Goal: Information Seeking & Learning: Learn about a topic

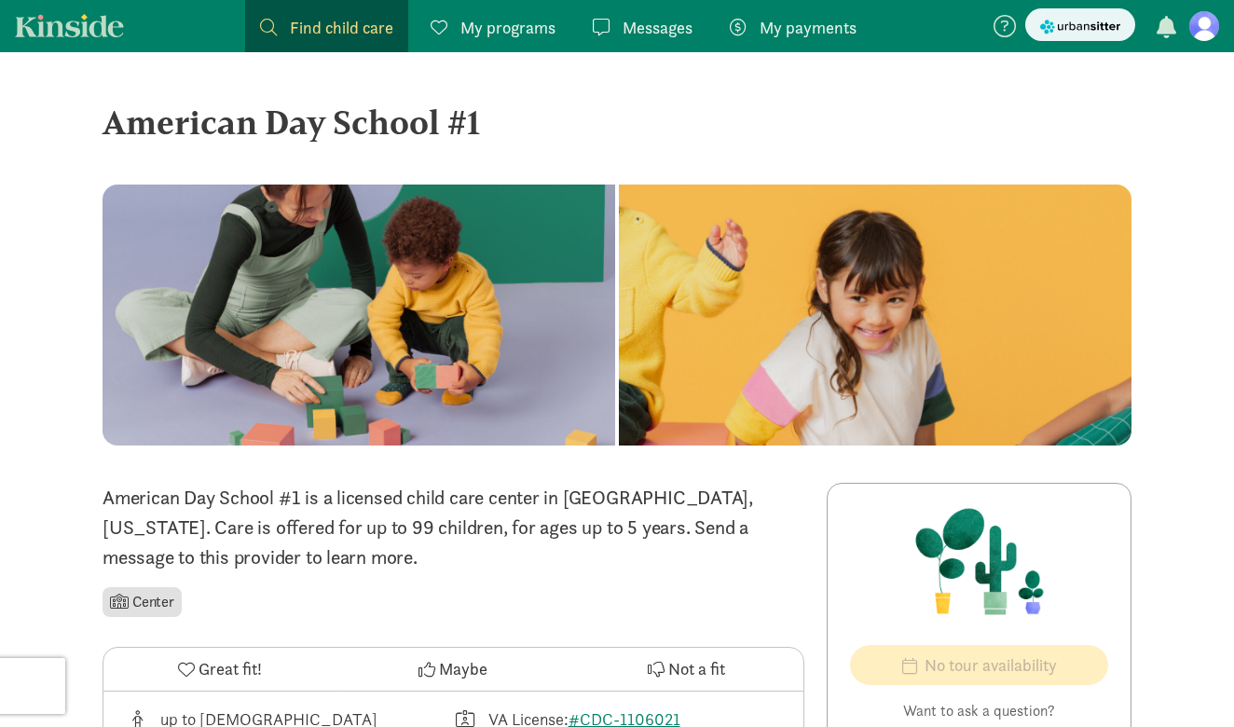
click at [301, 23] on span "Find child care" at bounding box center [341, 27] width 103 height 25
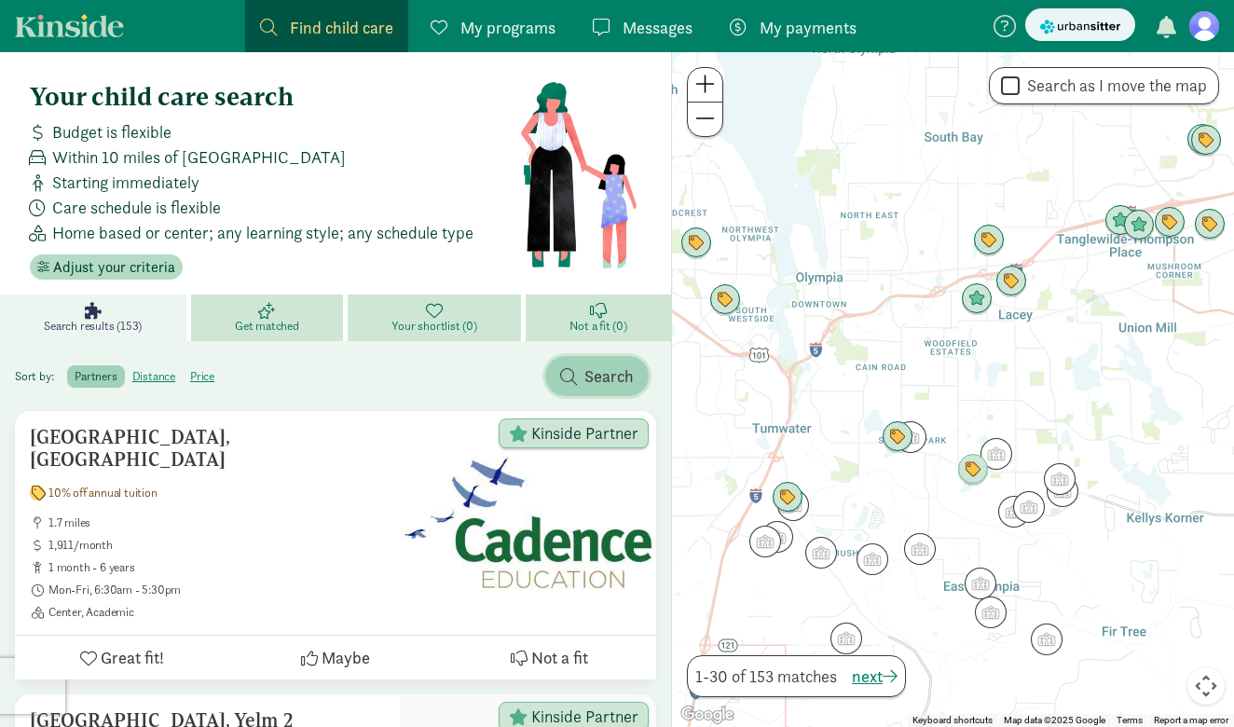
click at [583, 377] on span "Search" at bounding box center [597, 376] width 74 height 25
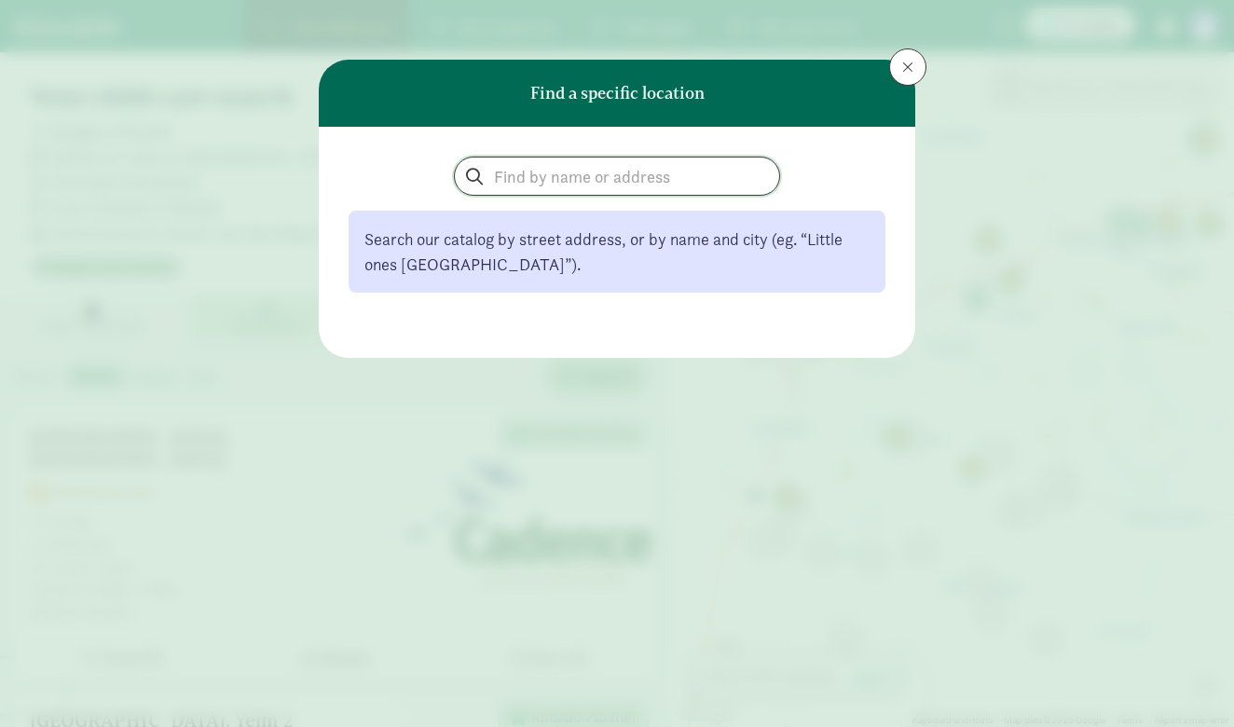
click at [613, 179] on input "search" at bounding box center [617, 176] width 324 height 37
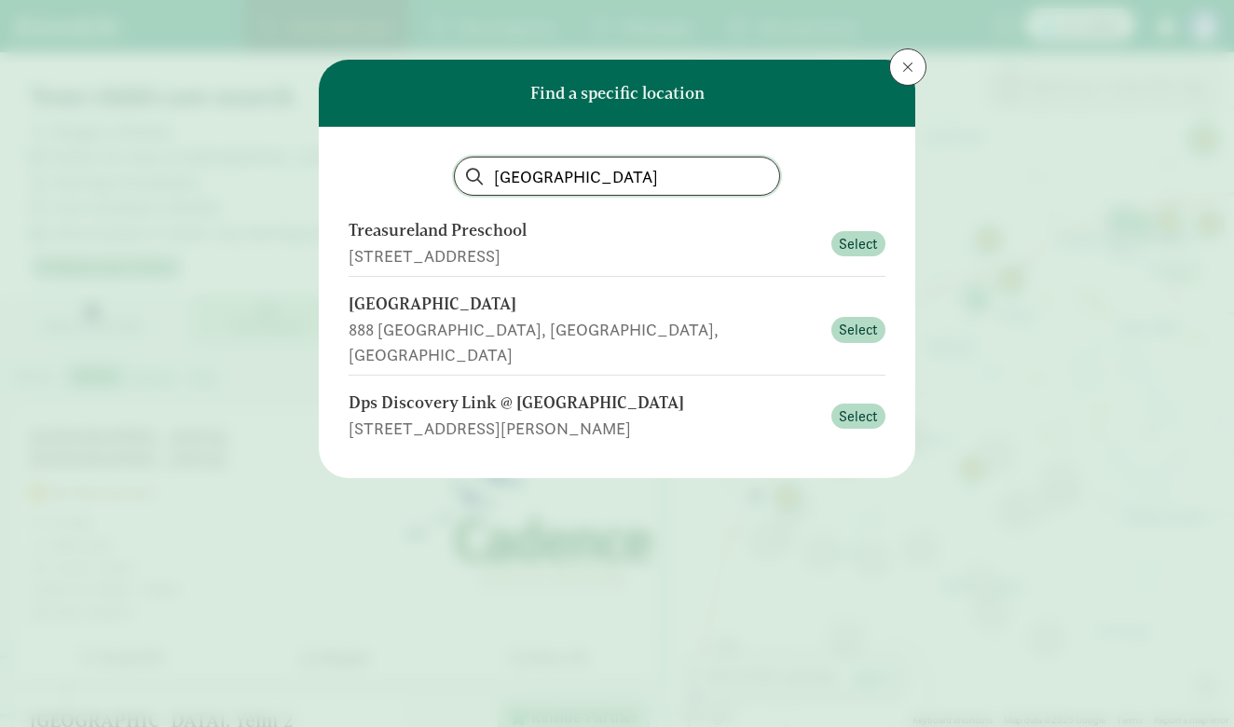
click at [648, 185] on input "denver university" at bounding box center [617, 176] width 324 height 37
click at [646, 186] on input "denver university" at bounding box center [617, 176] width 324 height 37
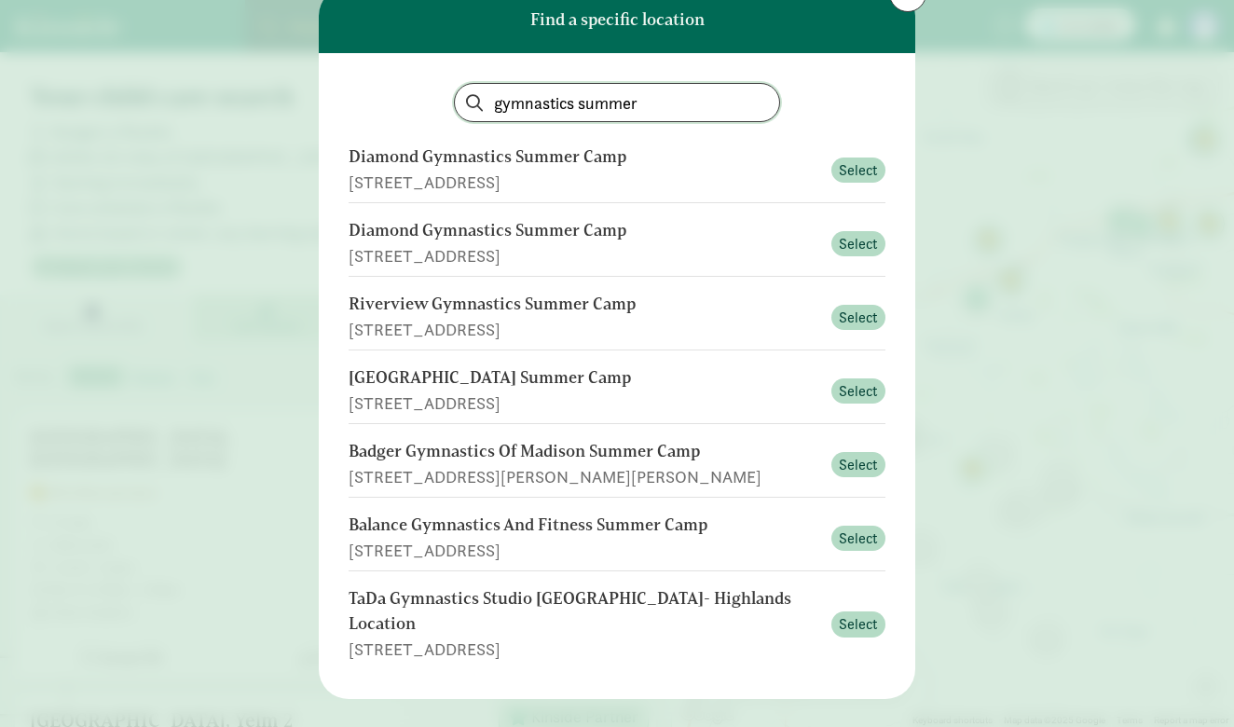
scroll to position [70, 0]
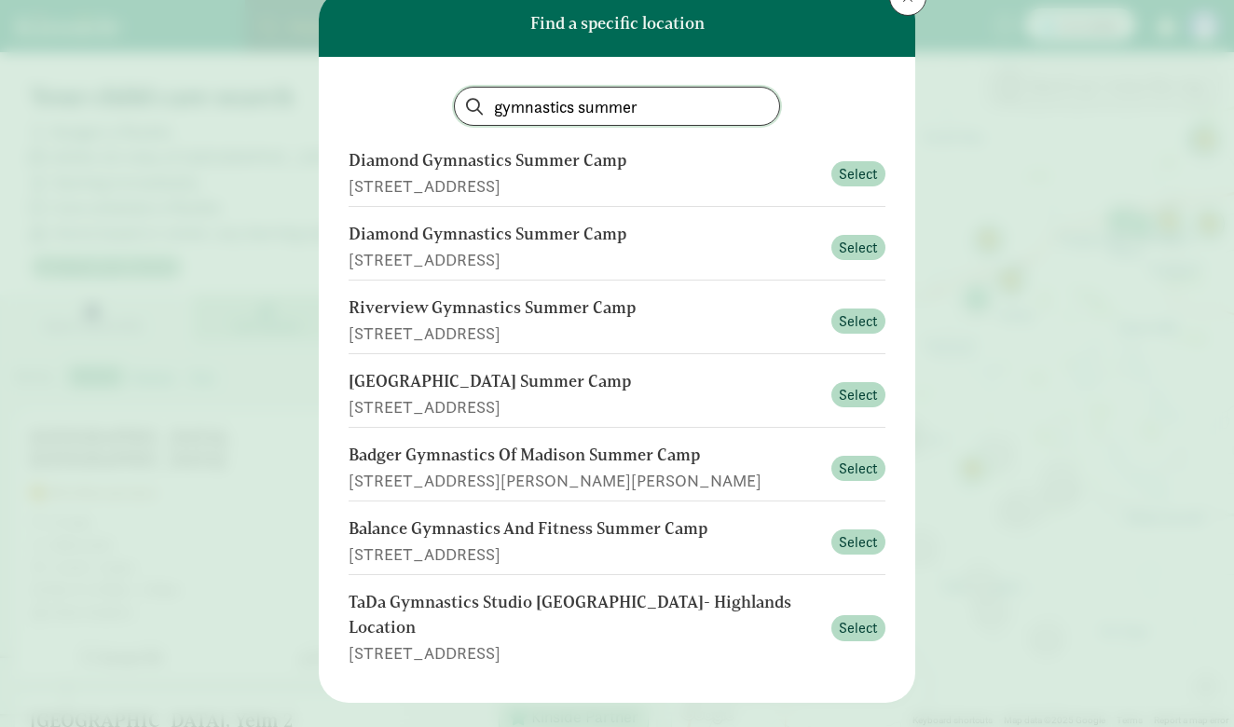
click at [648, 99] on input "gymnastics summer" at bounding box center [617, 106] width 324 height 37
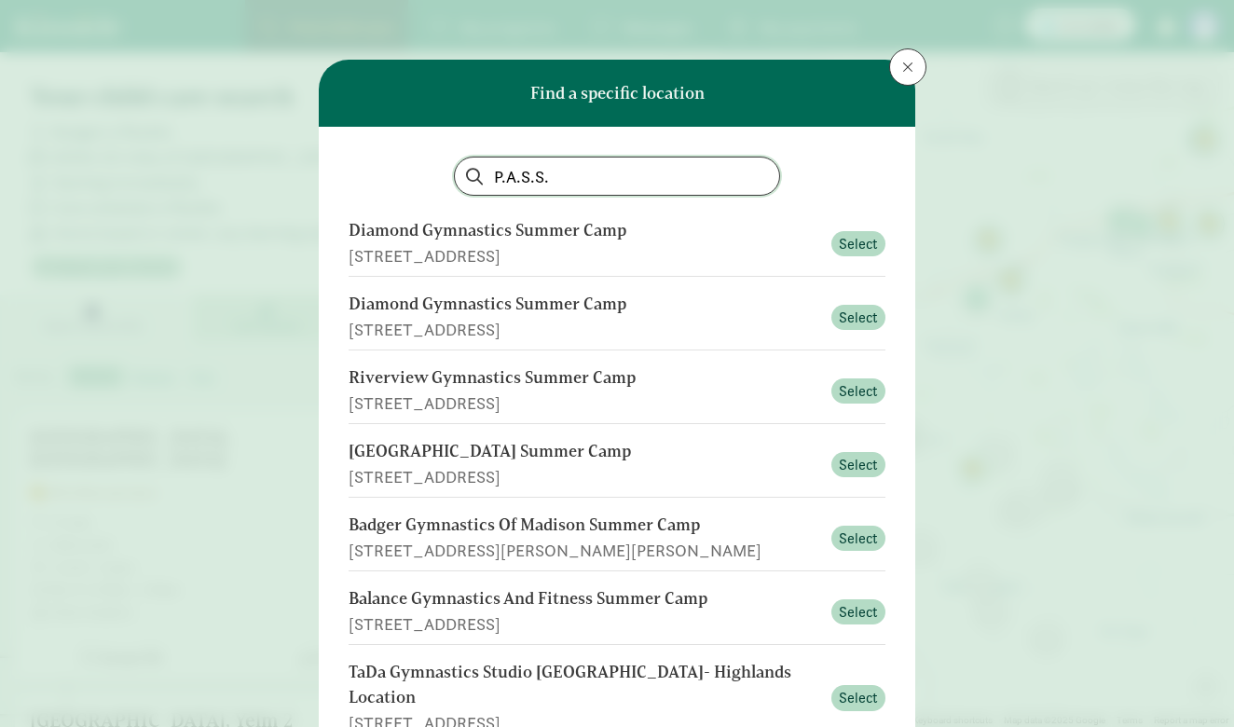
type input "P.A.S.S."
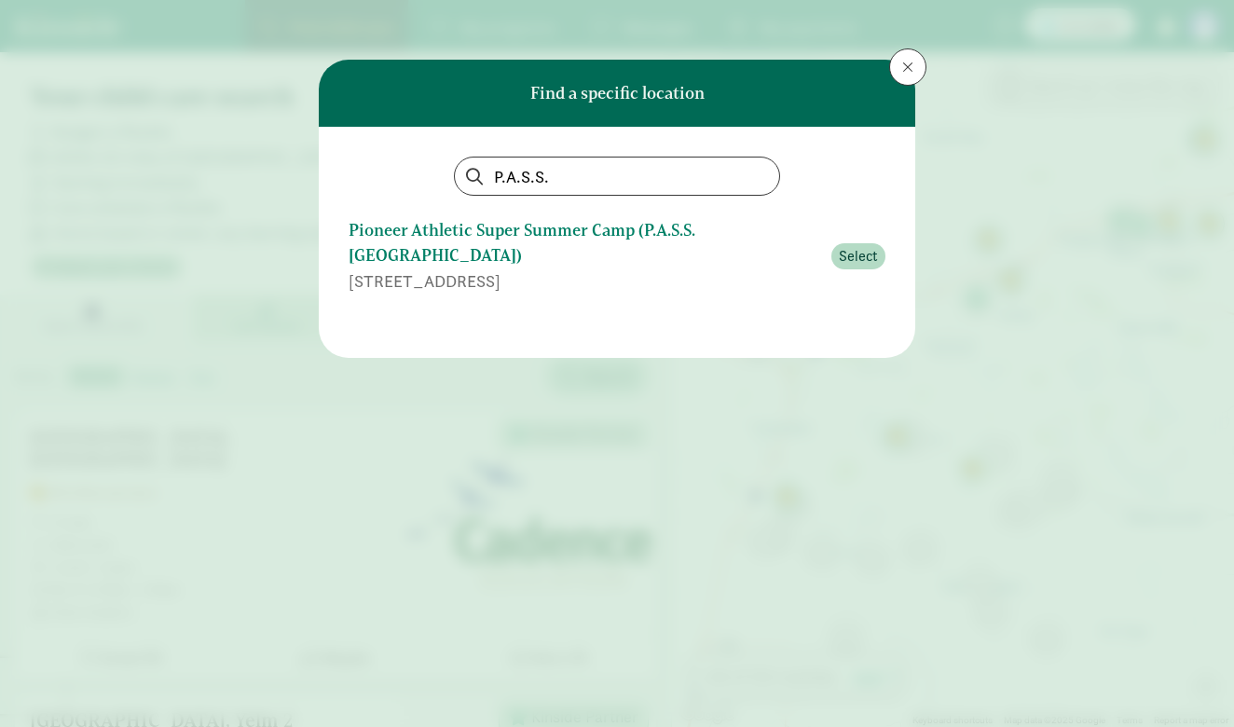
click at [641, 236] on div "Pioneer Athletic Super Summer Camp (P.A.S.S. [GEOGRAPHIC_DATA])" at bounding box center [585, 243] width 472 height 50
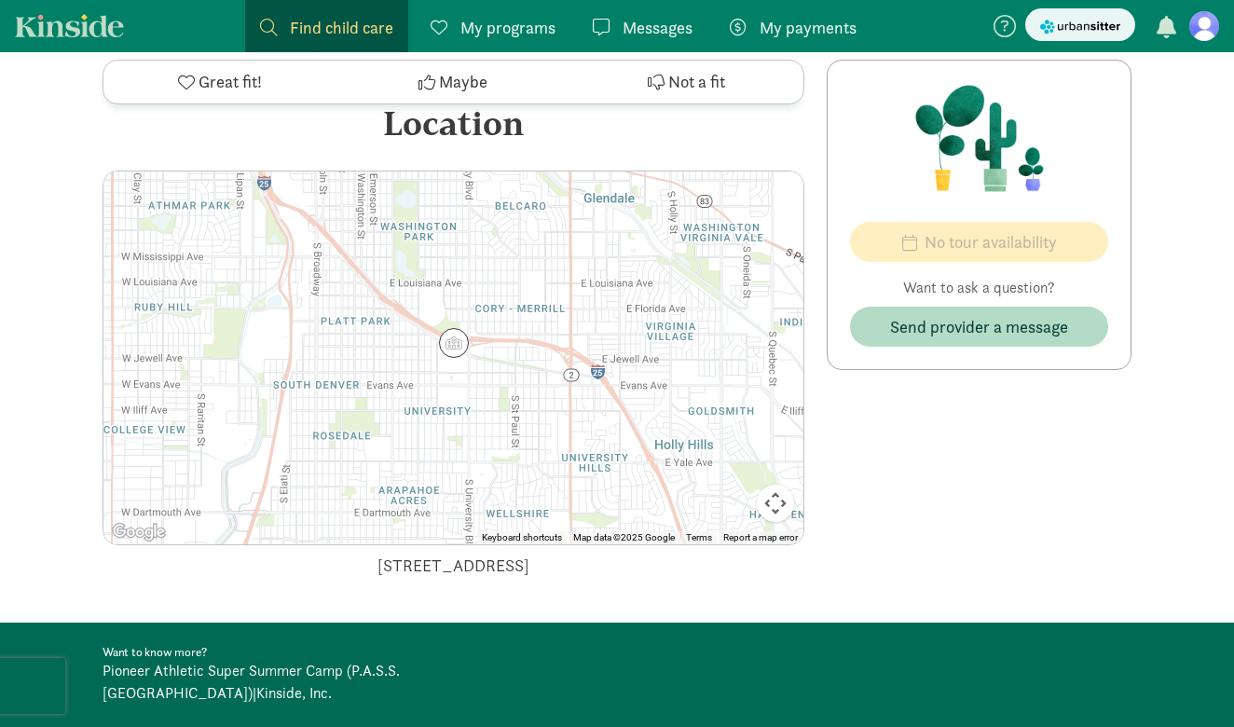
scroll to position [1228, 0]
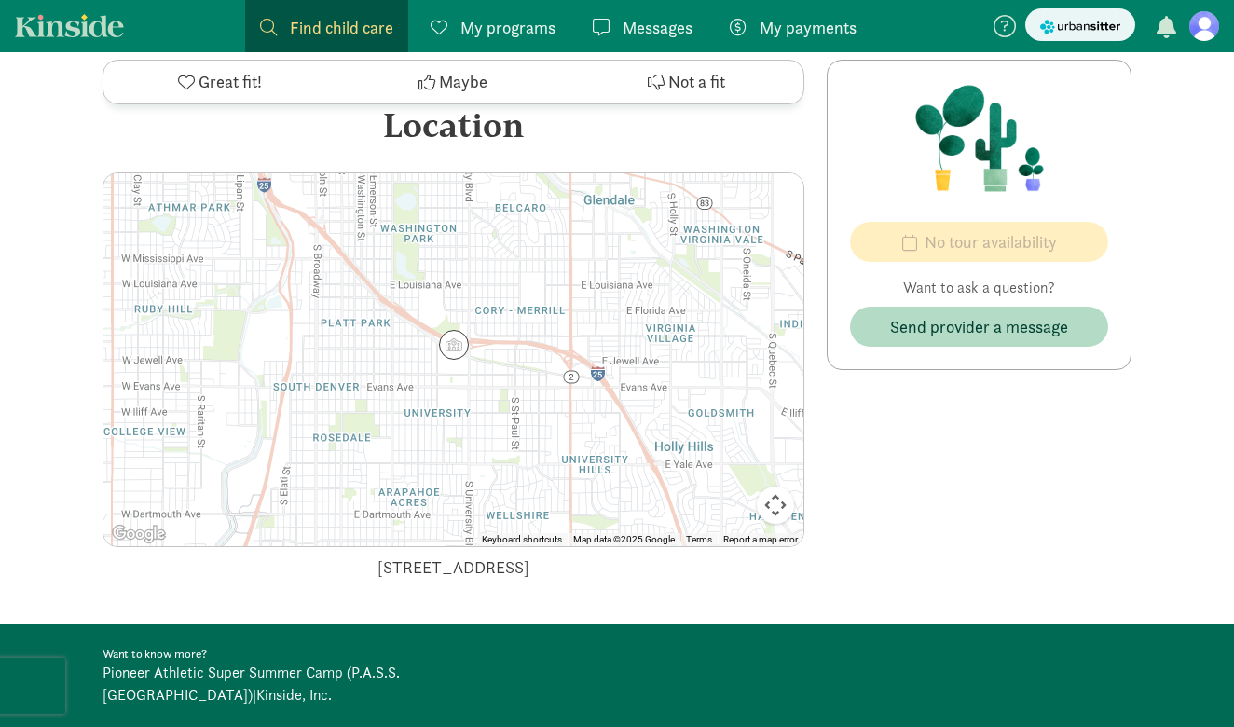
click at [292, 663] on link "Pioneer Athletic Super Summer Camp (P.A.S.S. [GEOGRAPHIC_DATA])" at bounding box center [251, 684] width 297 height 42
